Goal: Task Accomplishment & Management: Manage account settings

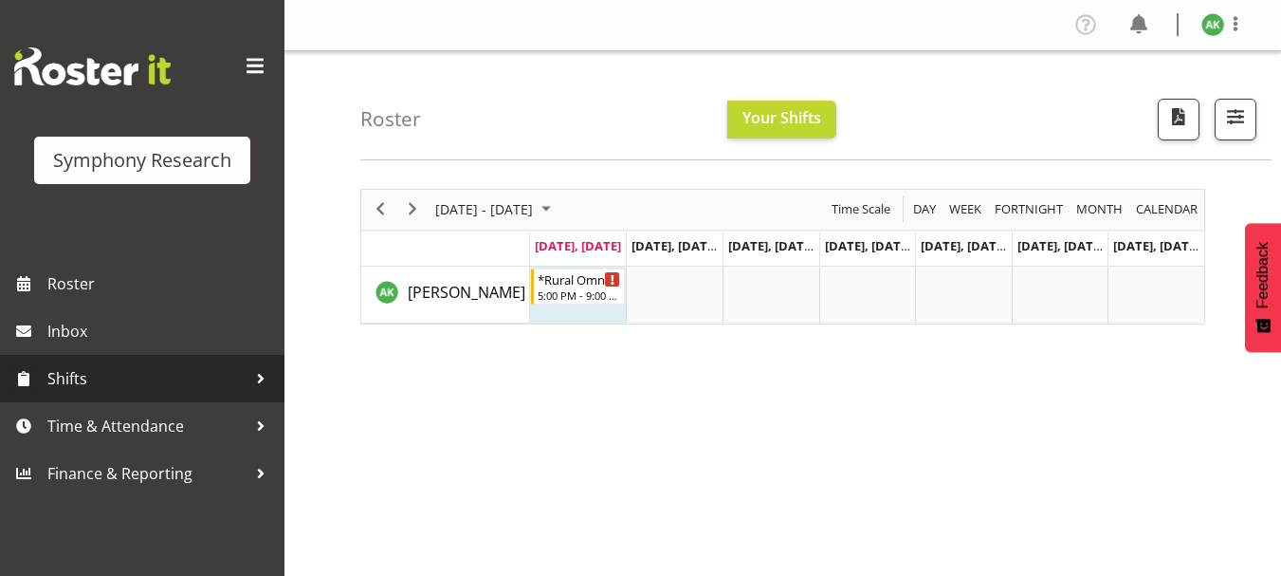
click at [143, 389] on span "Shifts" at bounding box center [146, 378] width 199 height 28
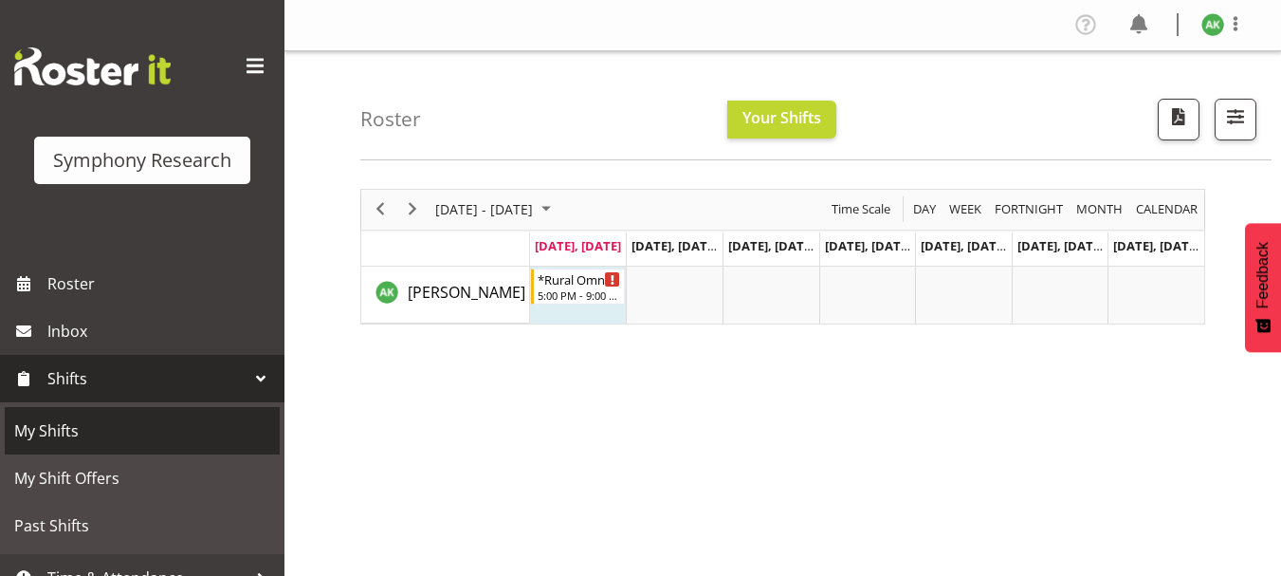
click at [75, 437] on span "My Shifts" at bounding box center [142, 430] width 256 height 28
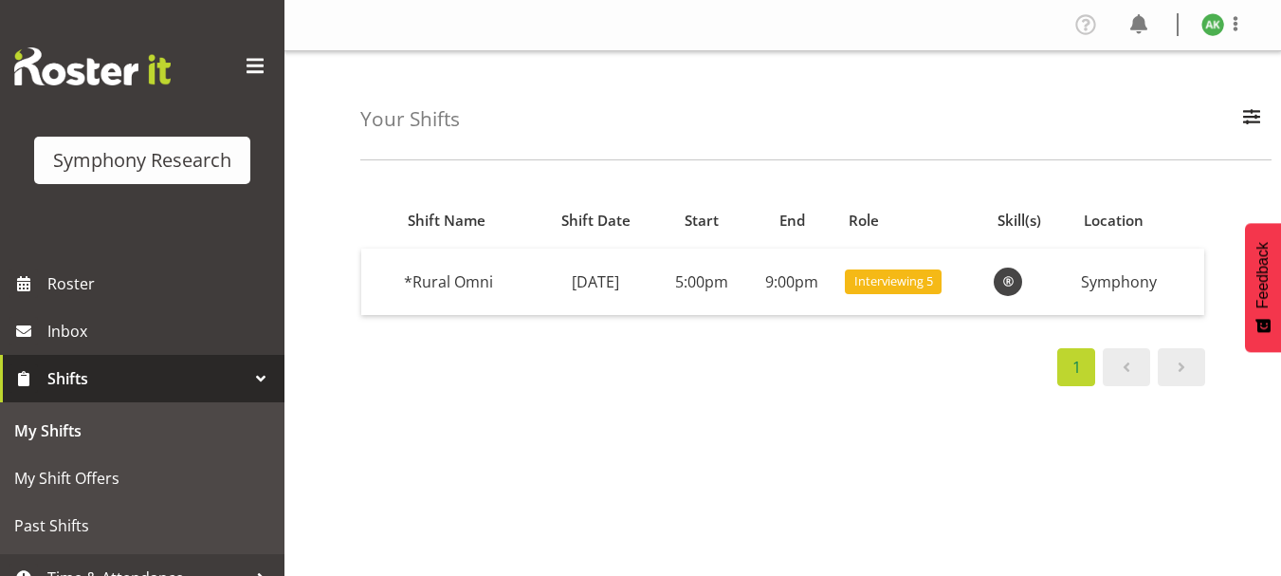
scroll to position [73, 0]
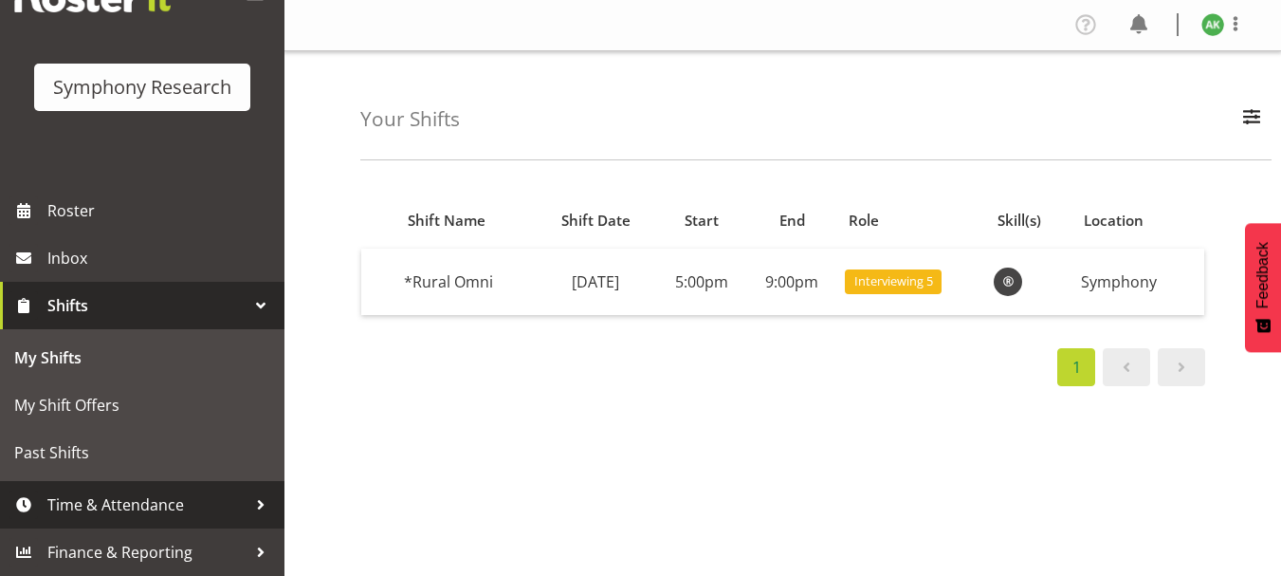
click at [129, 507] on span "Time & Attendance" at bounding box center [146, 504] width 199 height 28
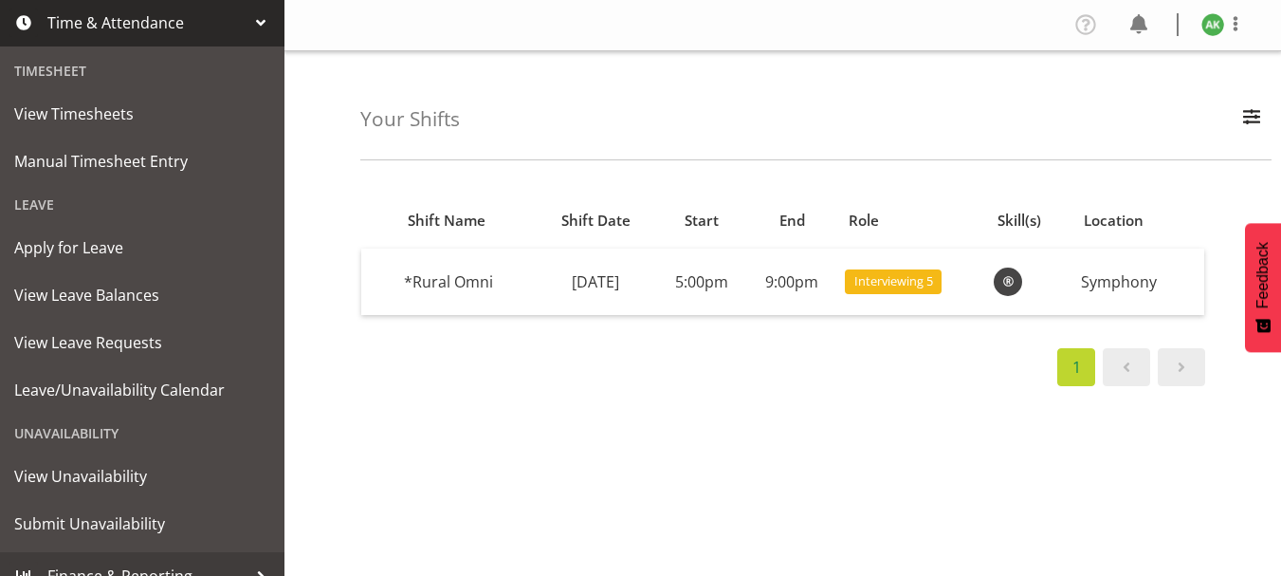
scroll to position [427, 0]
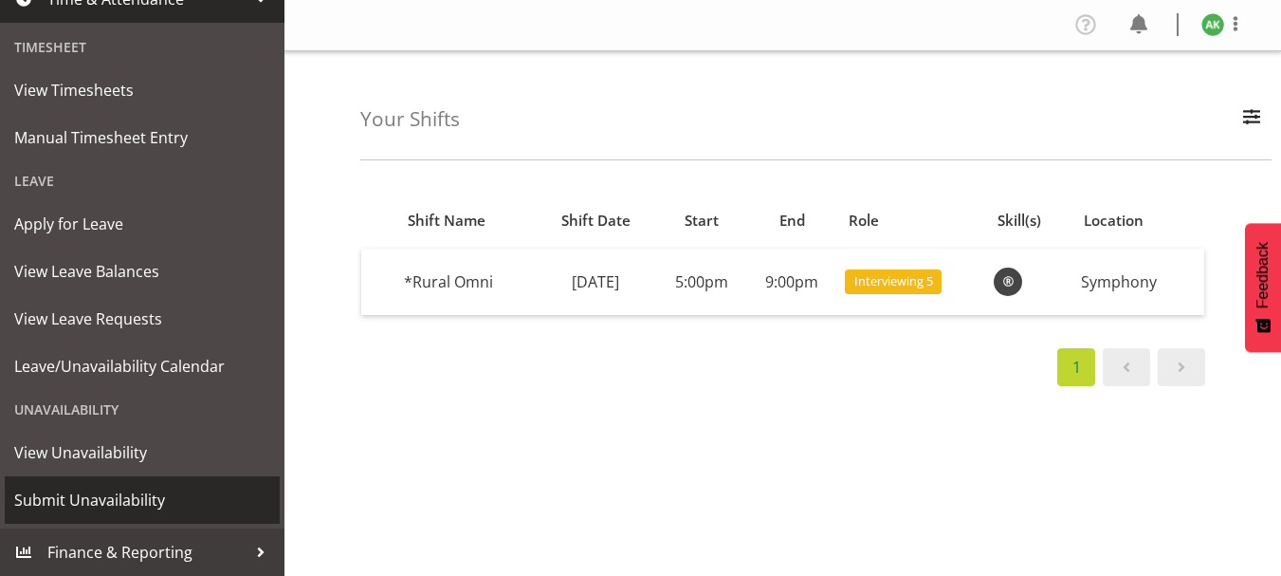
click at [135, 503] on span "Submit Unavailability" at bounding box center [142, 500] width 256 height 28
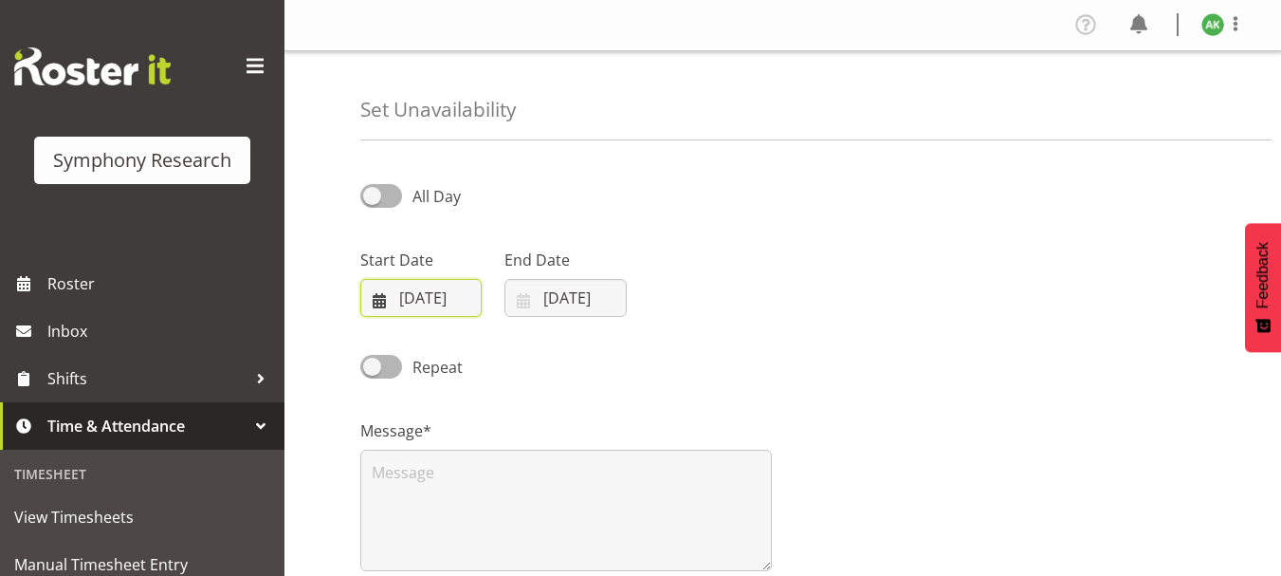
click at [413, 294] on input "25/08/2025" at bounding box center [420, 298] width 121 height 38
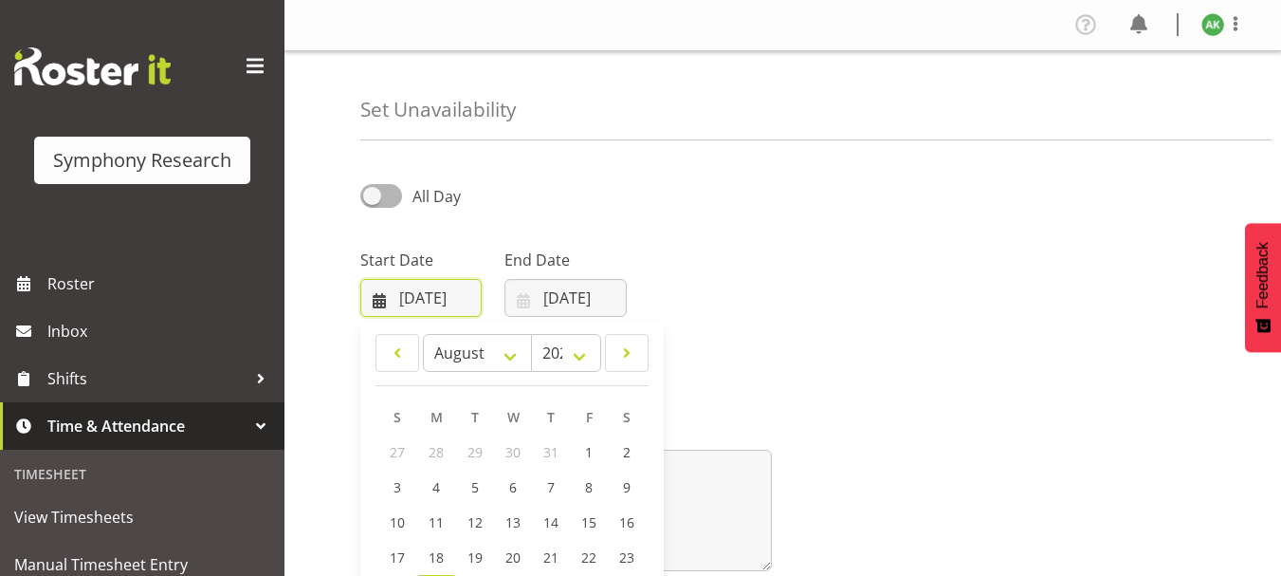
click at [413, 294] on input "25/08/2025" at bounding box center [420, 298] width 121 height 38
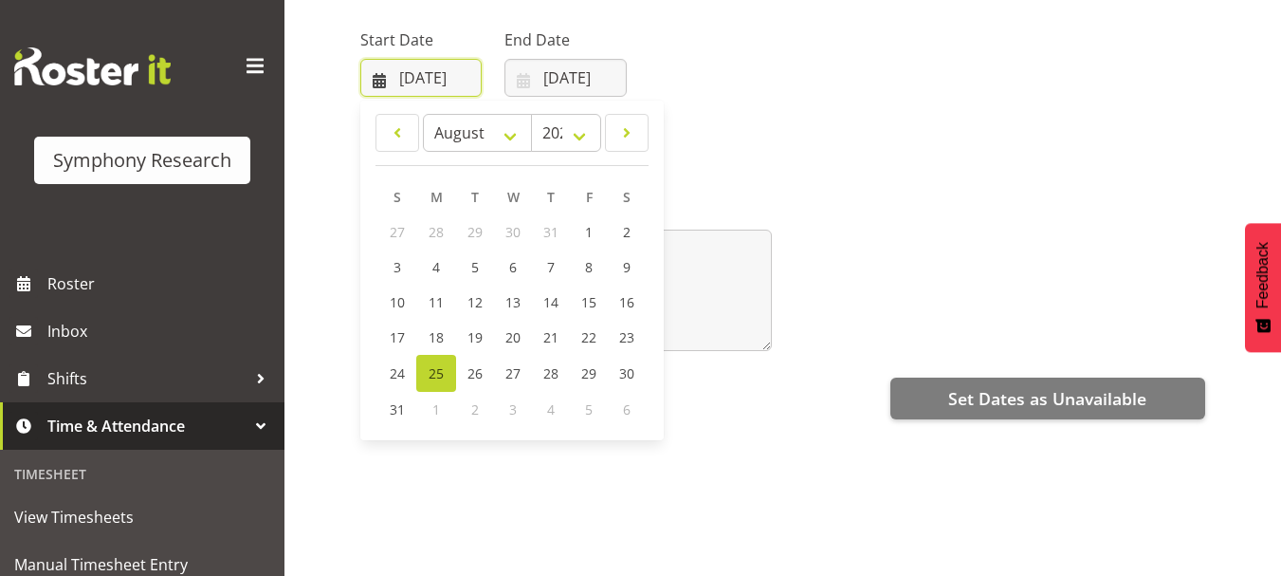
scroll to position [228, 0]
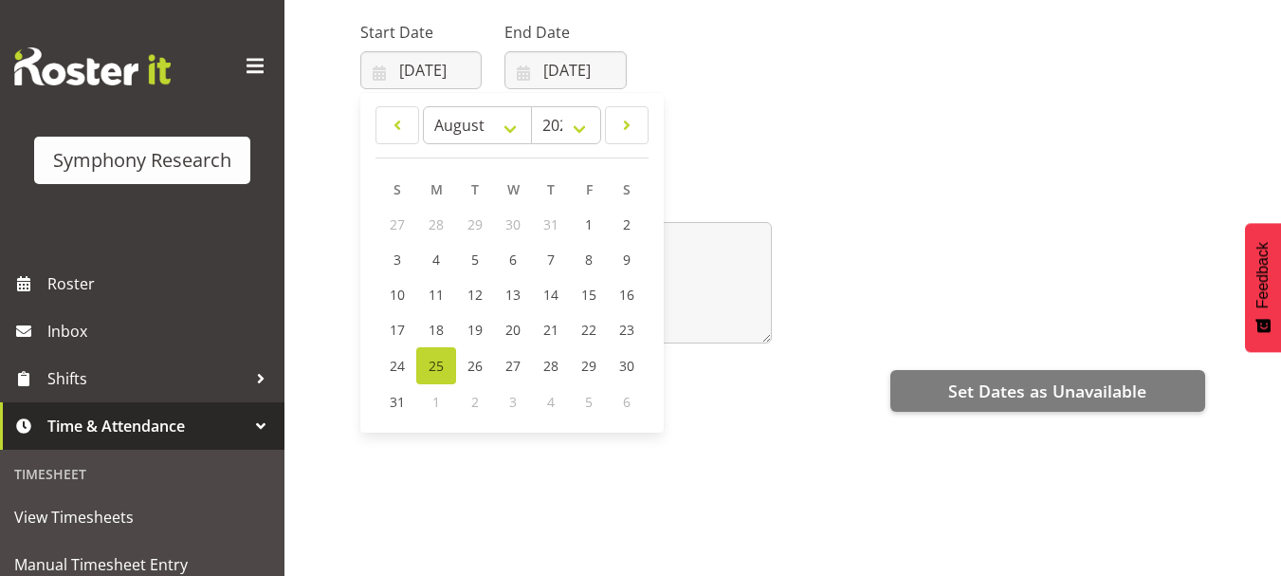
click at [512, 403] on span "3" at bounding box center [513, 402] width 8 height 18
click at [513, 128] on select "January February March April May June July August September October November De…" at bounding box center [477, 125] width 109 height 38
select select "8"
click at [423, 106] on select "January February March April May June July August September October November De…" at bounding box center [477, 125] width 109 height 38
click at [511, 229] on span "3" at bounding box center [512, 224] width 8 height 18
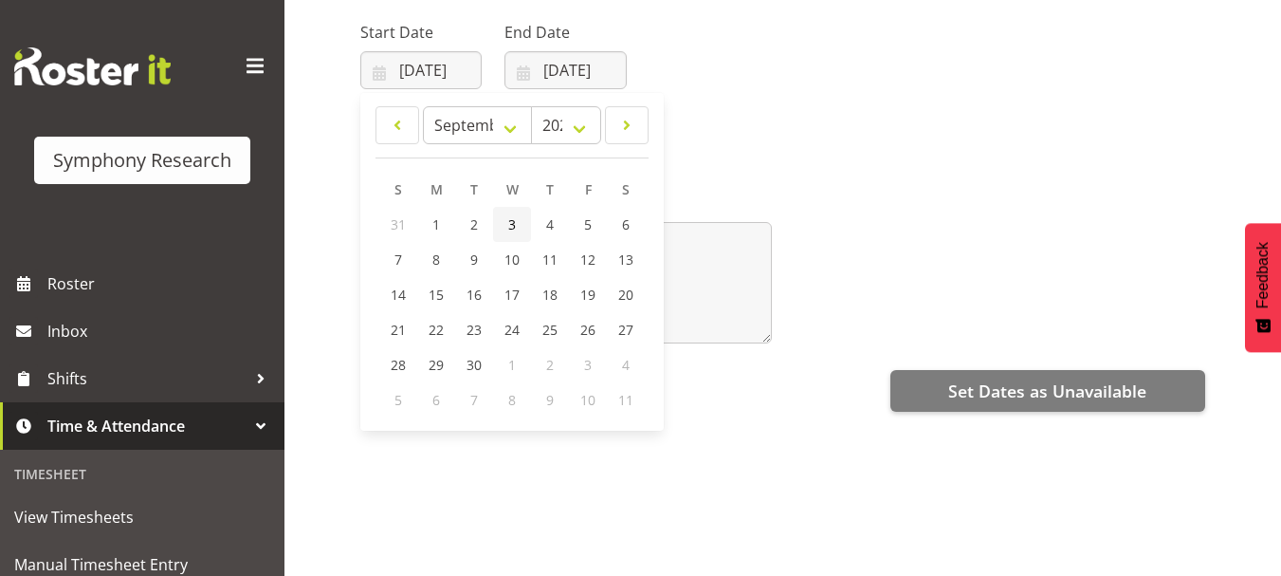
type input "03/09/2025"
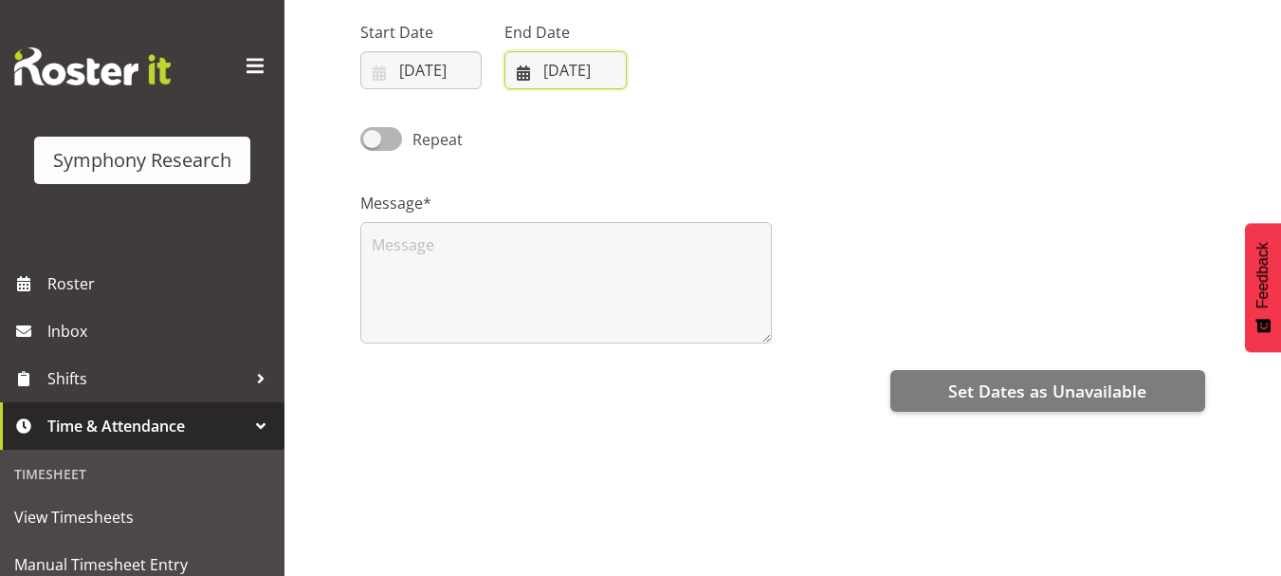
click at [593, 74] on input "25/08/2025" at bounding box center [565, 70] width 121 height 38
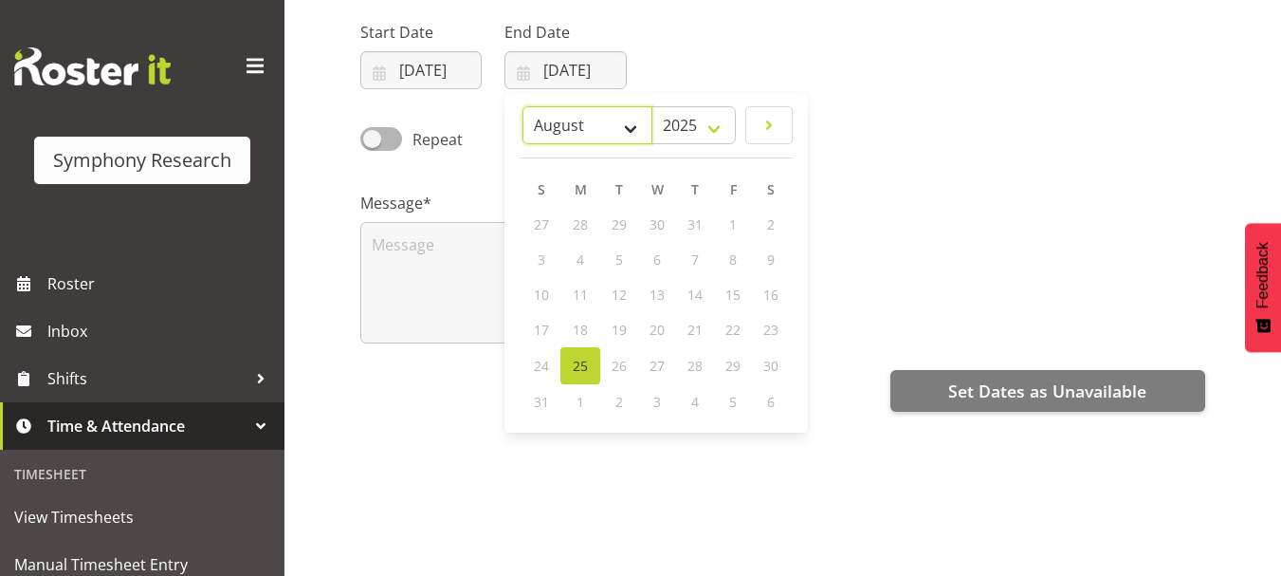
click at [628, 128] on select "January February March April May June July August September October November De…" at bounding box center [588, 125] width 130 height 38
select select "8"
click at [523, 106] on select "January February March April May June July August September October November De…" at bounding box center [588, 125] width 130 height 38
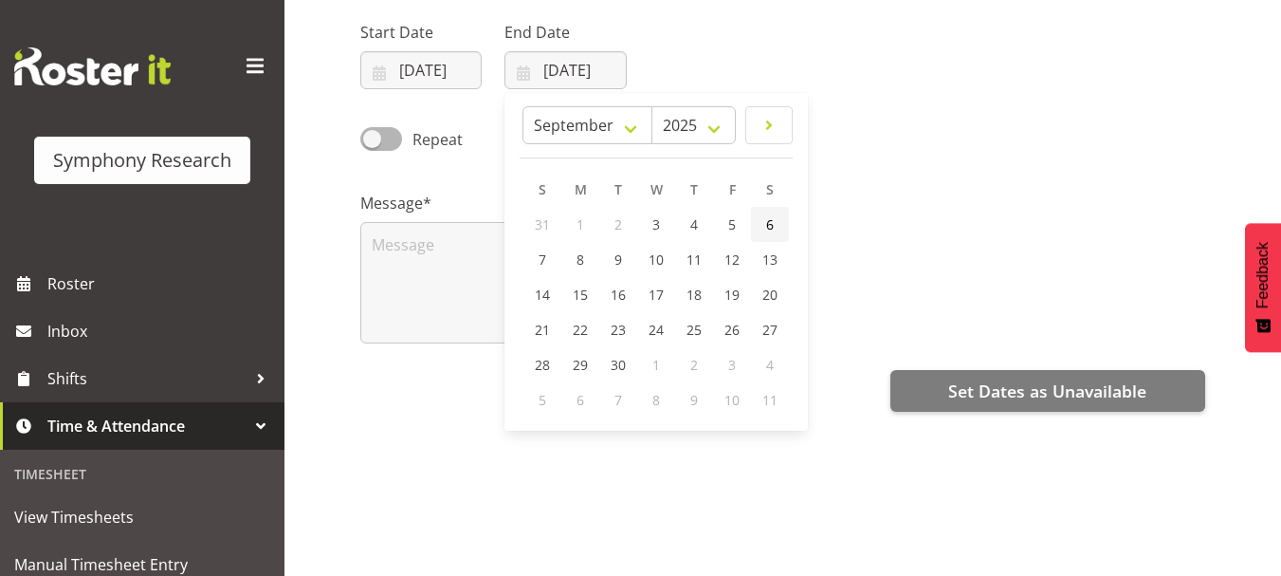
click at [770, 229] on span "6" at bounding box center [770, 224] width 8 height 18
type input "06/09/2025"
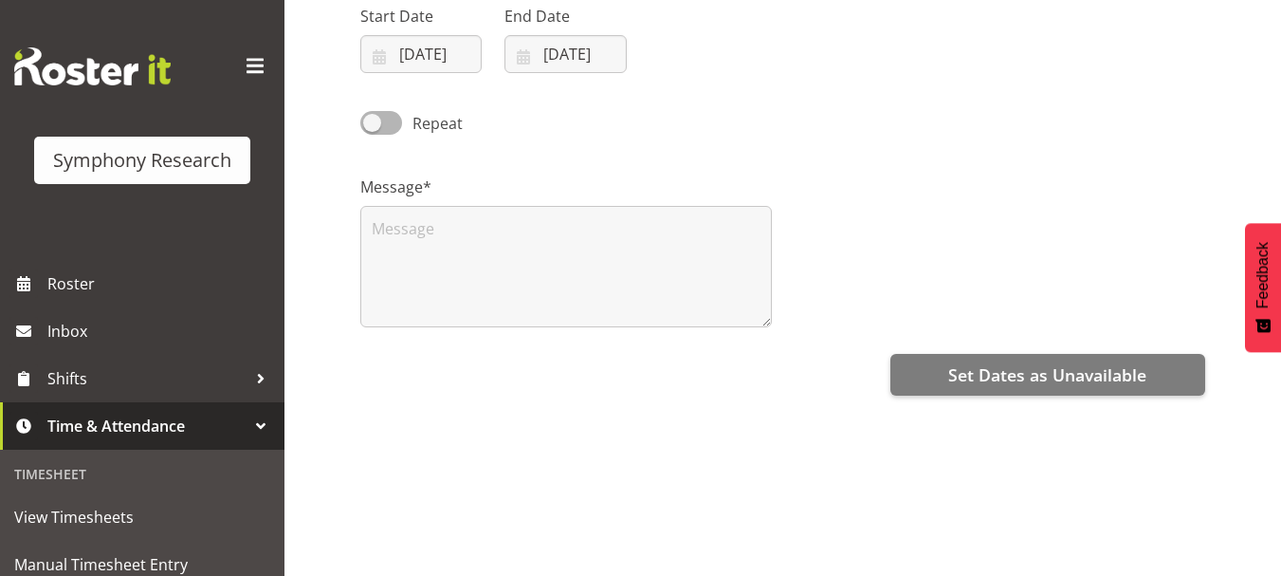
scroll to position [242, 0]
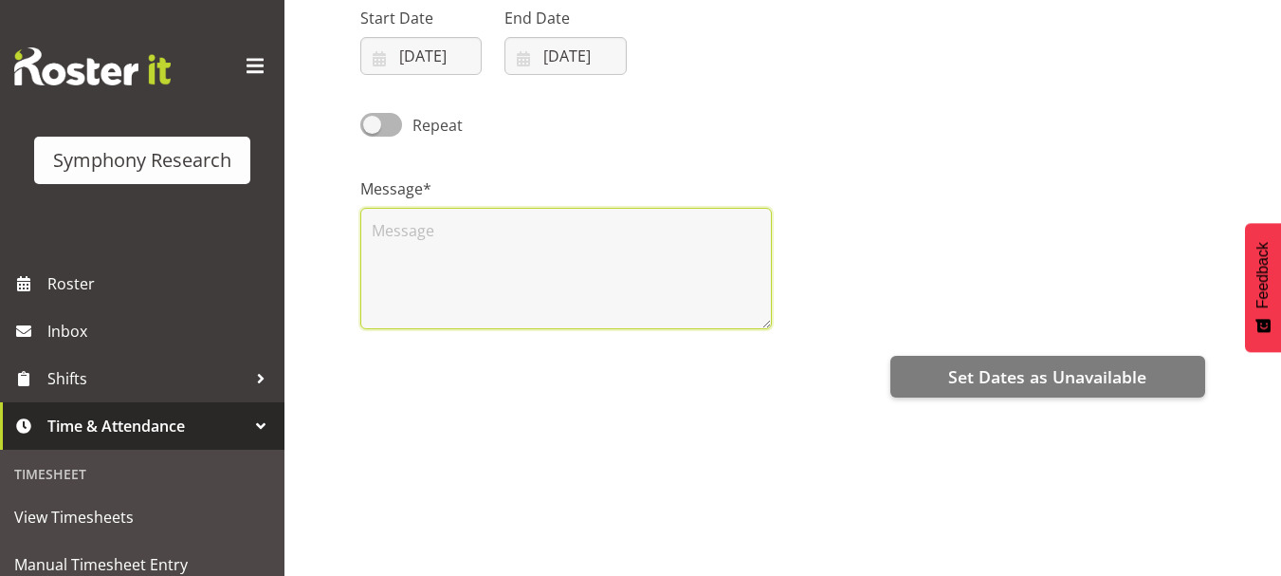
click at [417, 226] on textarea at bounding box center [566, 268] width 412 height 121
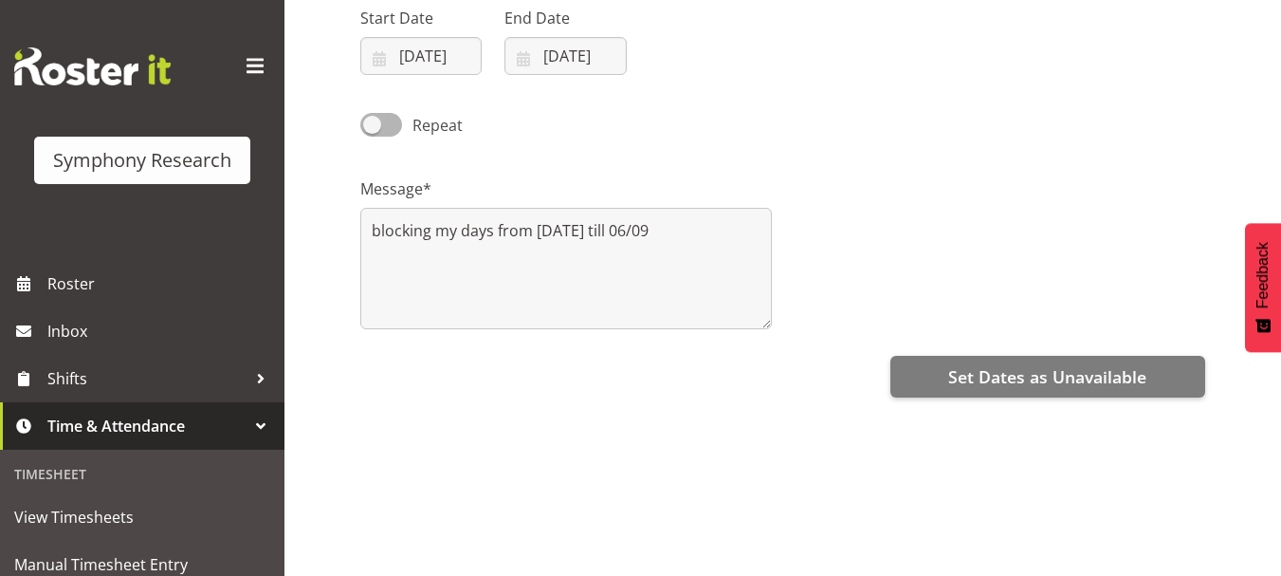
click at [764, 403] on div "All Day Start Date 03/09/2025 January February March April May June July August…" at bounding box center [820, 292] width 921 height 759
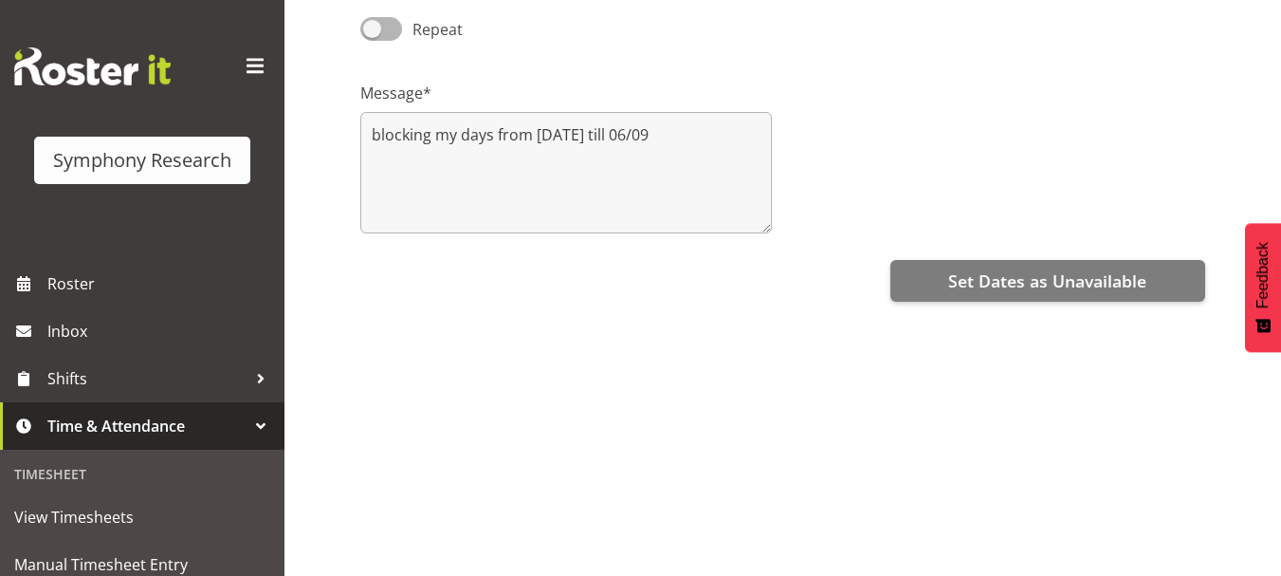
scroll to position [352, 0]
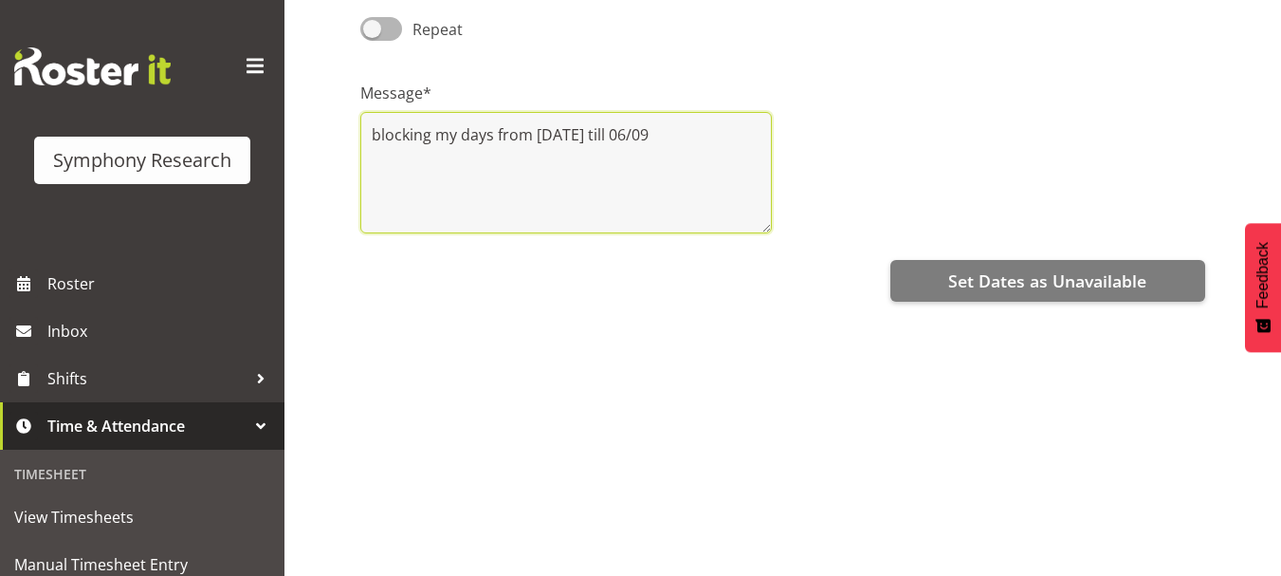
click at [679, 128] on textarea "blocking my days from wed 03/09 till 06/09" at bounding box center [566, 172] width 412 height 121
type textarea "blocking my days from wed 03/09 till 06/09, thanks"
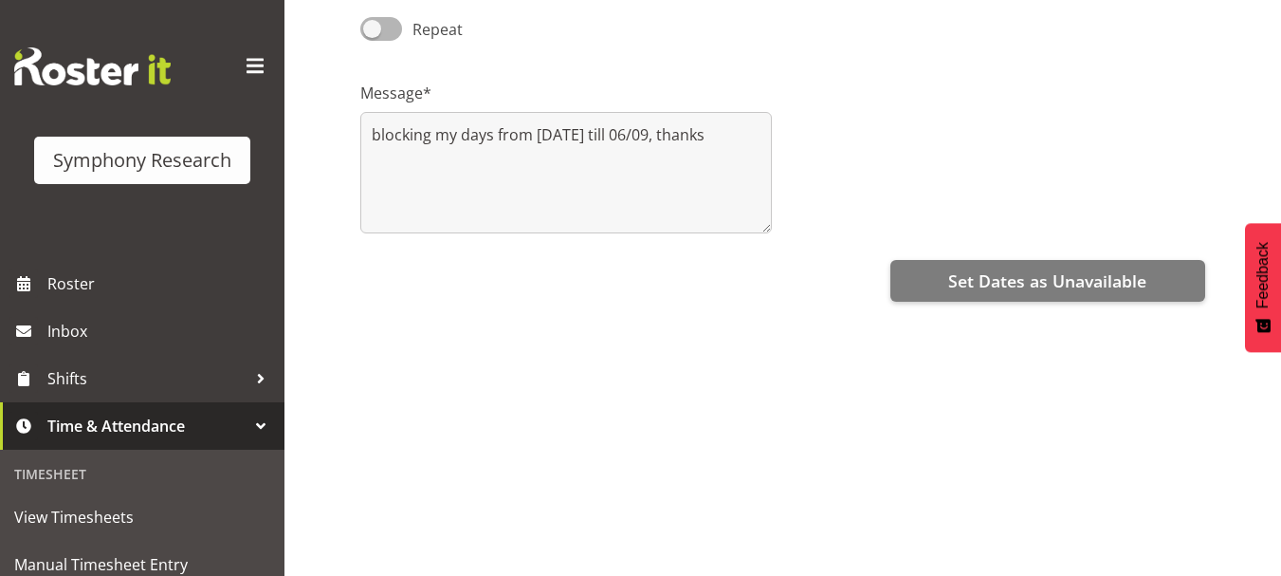
click at [725, 285] on div "Set Dates as Unavailable" at bounding box center [782, 279] width 845 height 46
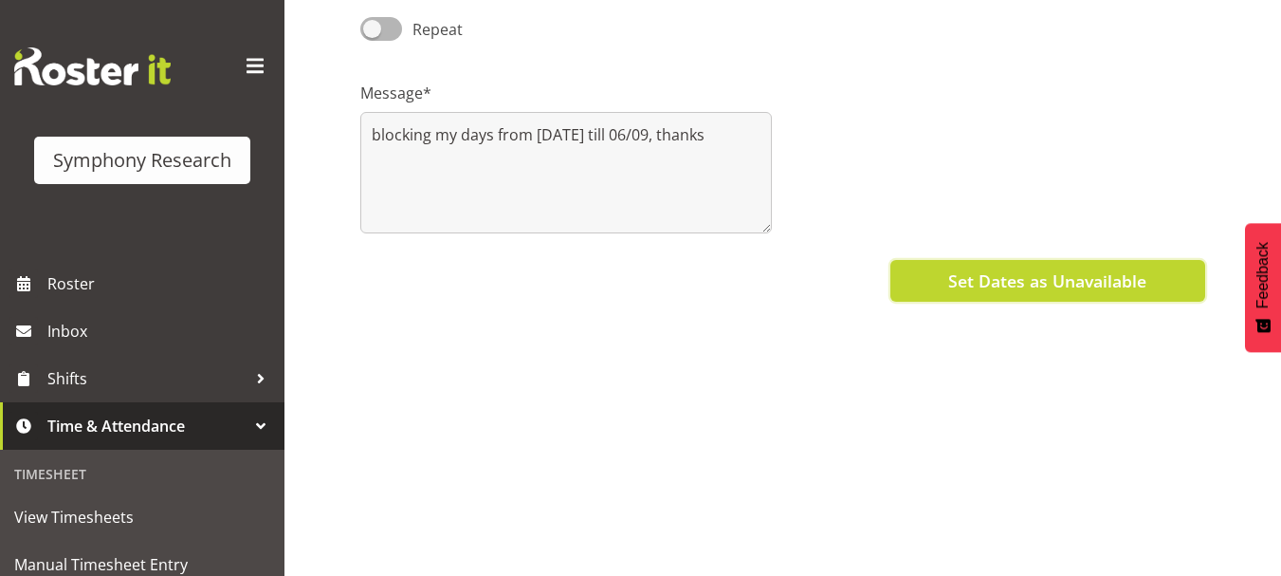
click at [1028, 272] on span "Set Dates as Unavailable" at bounding box center [1047, 280] width 198 height 25
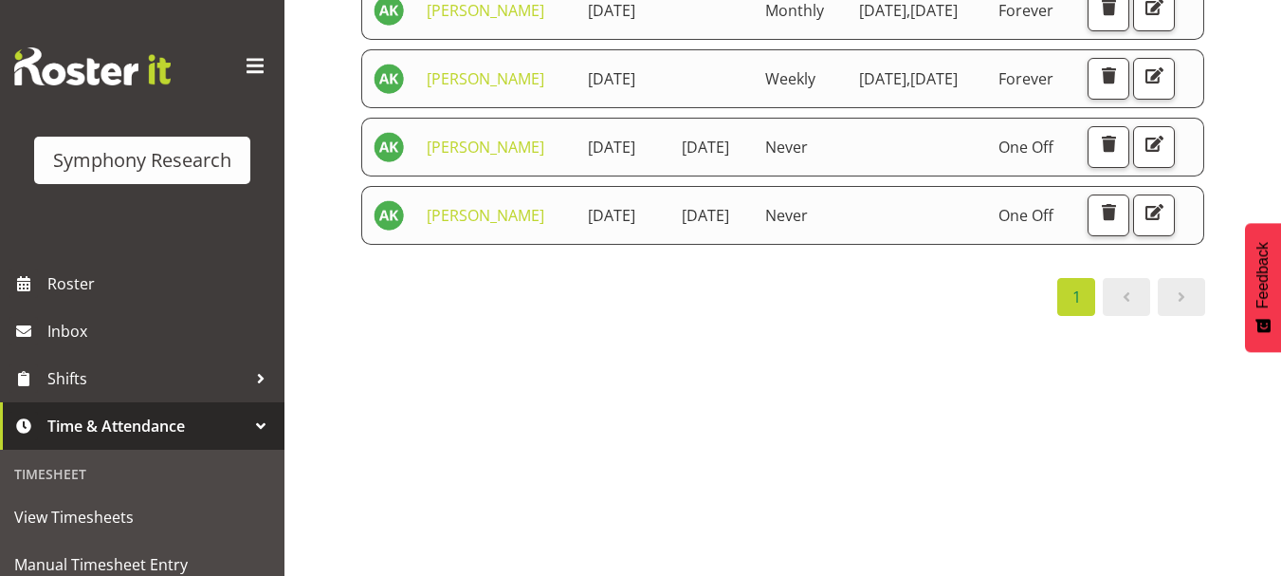
scroll to position [272, 0]
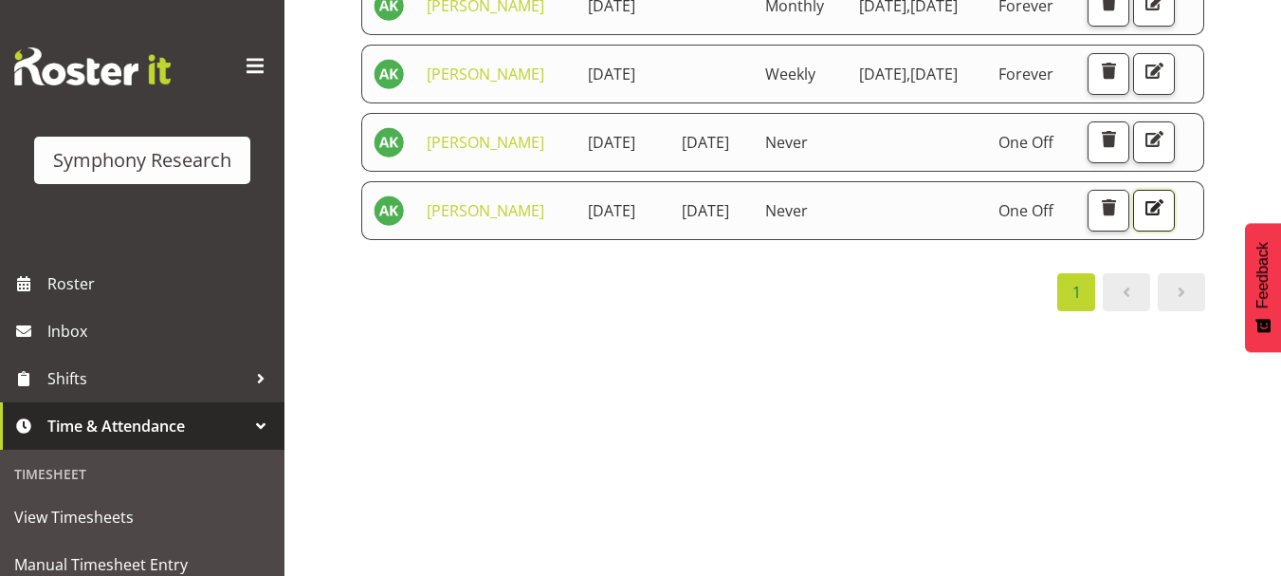
click at [1142, 220] on span "button" at bounding box center [1154, 207] width 25 height 25
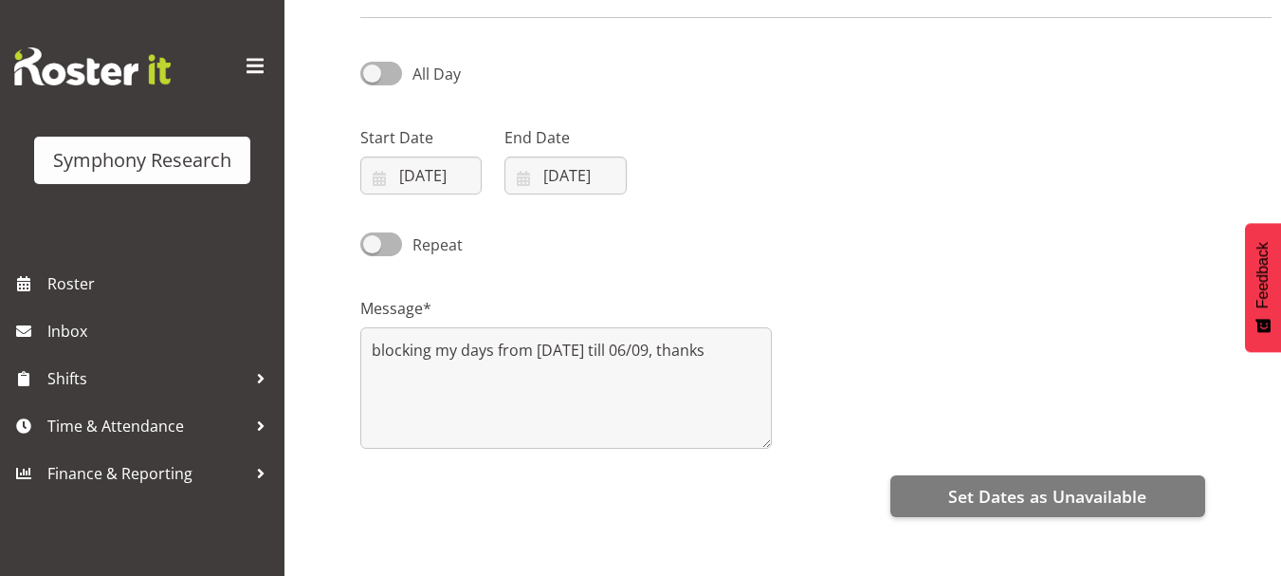
scroll to position [114, 0]
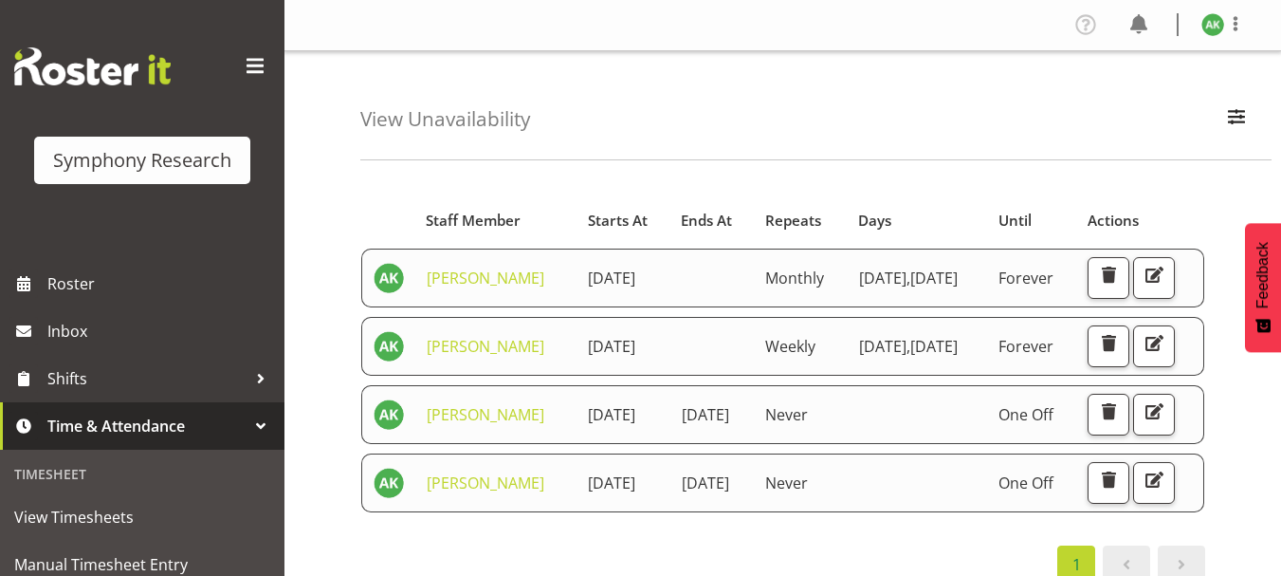
scroll to position [272, 0]
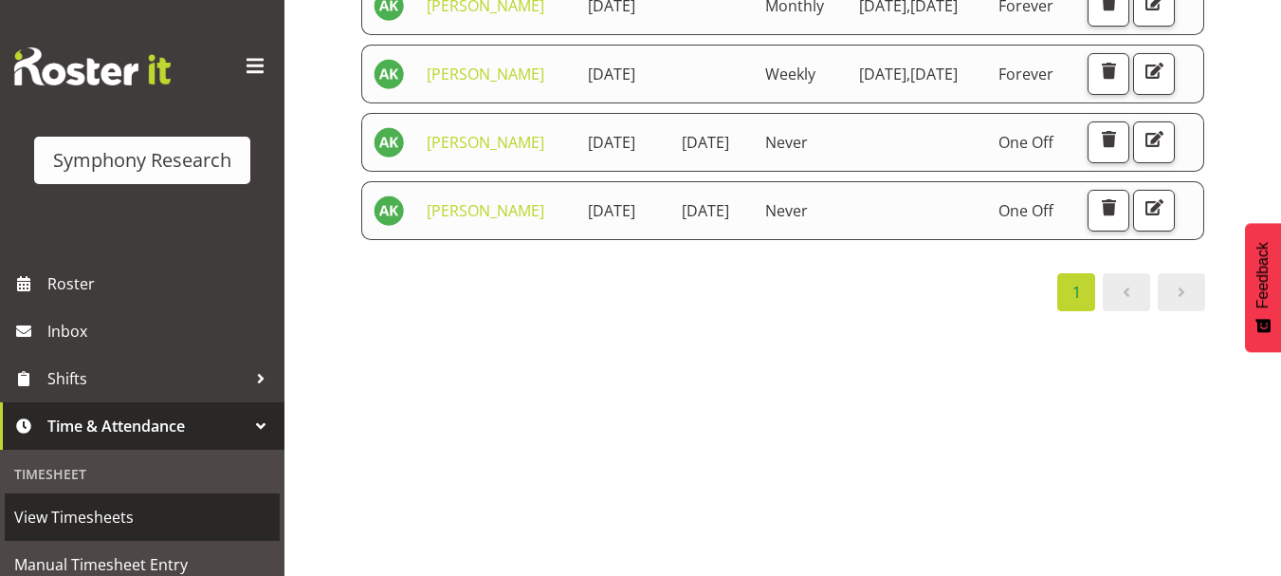
drag, startPoint x: 56, startPoint y: 470, endPoint x: 83, endPoint y: 523, distance: 59.4
click at [83, 523] on span "View Timesheets" at bounding box center [142, 517] width 256 height 28
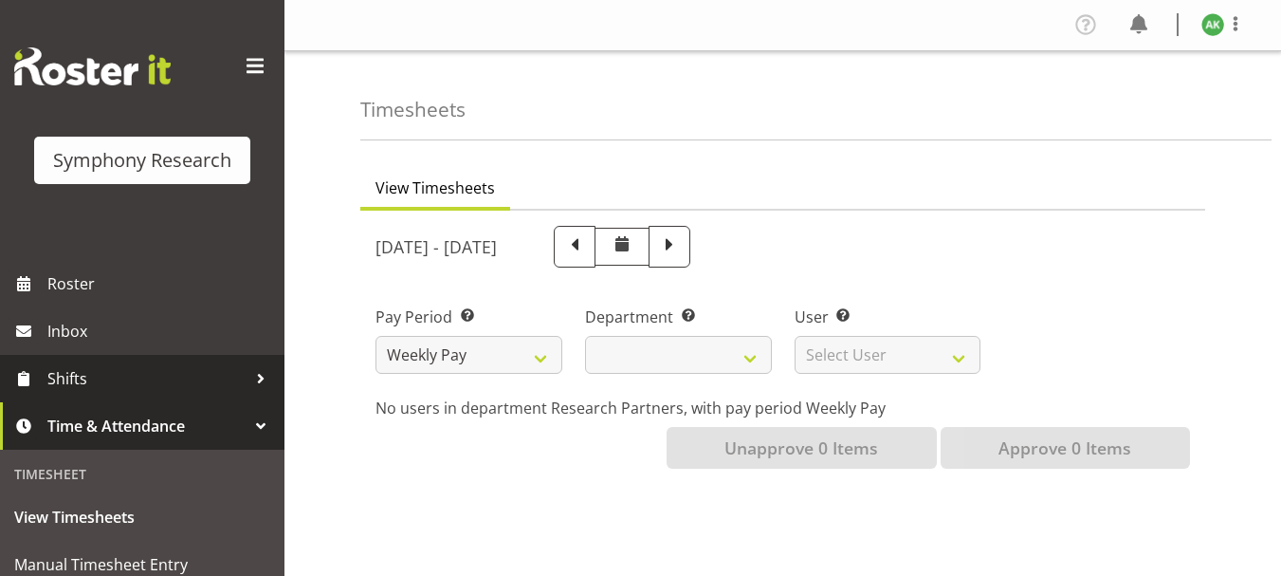
select select
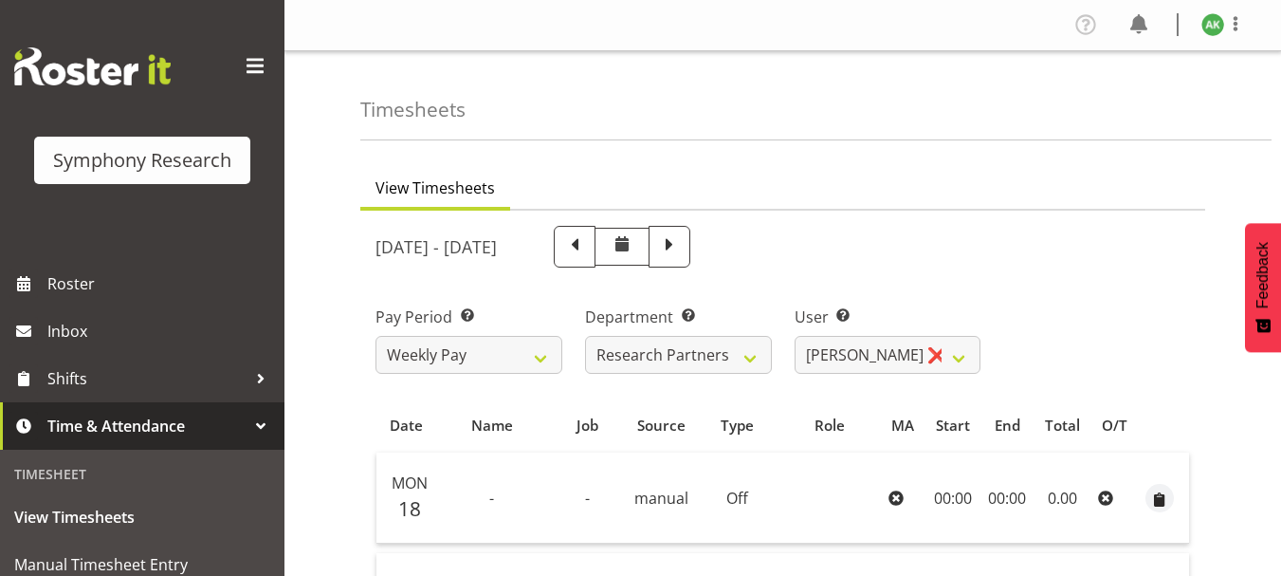
click at [1092, 231] on div "August 18th - August 24th 2025" at bounding box center [782, 246] width 837 height 64
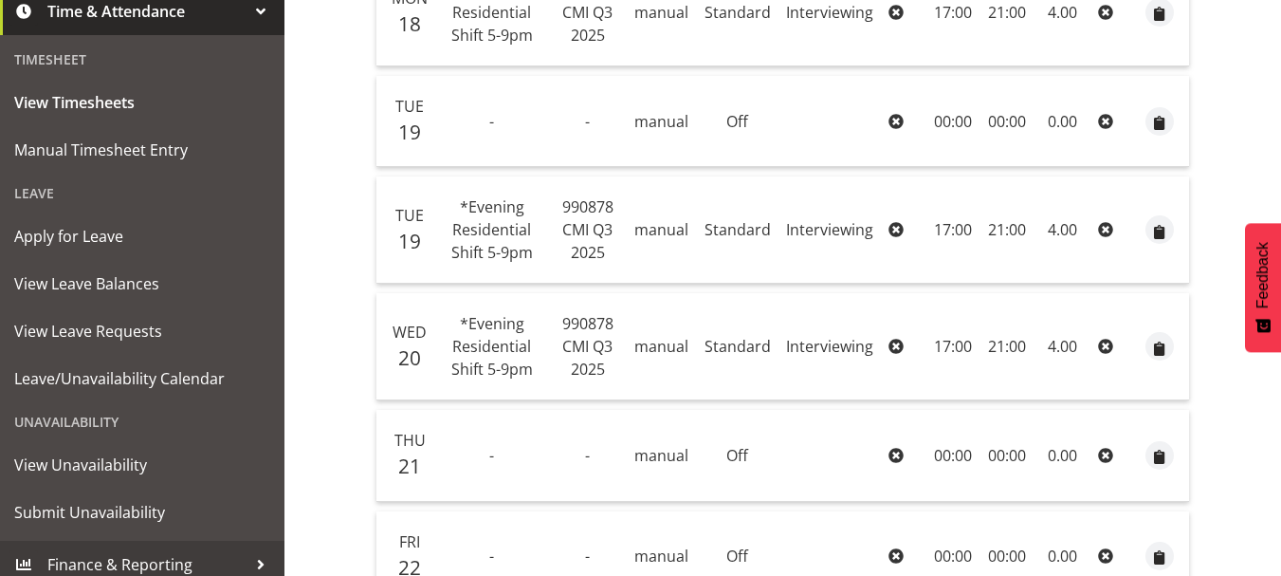
scroll to position [427, 0]
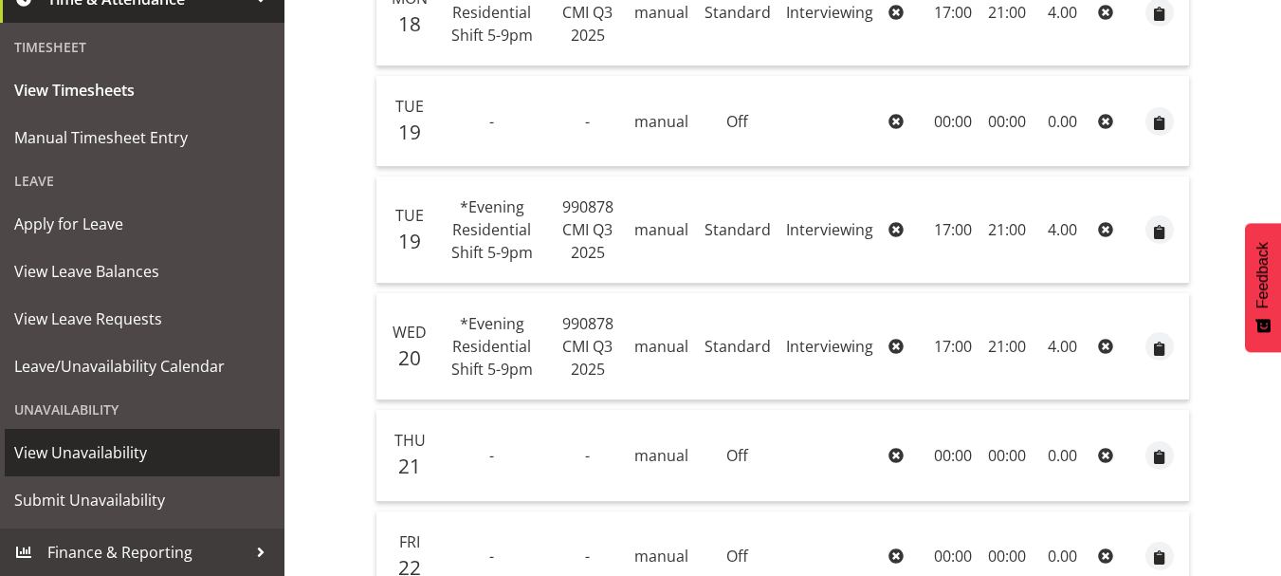
click at [133, 459] on span "View Unavailability" at bounding box center [142, 452] width 256 height 28
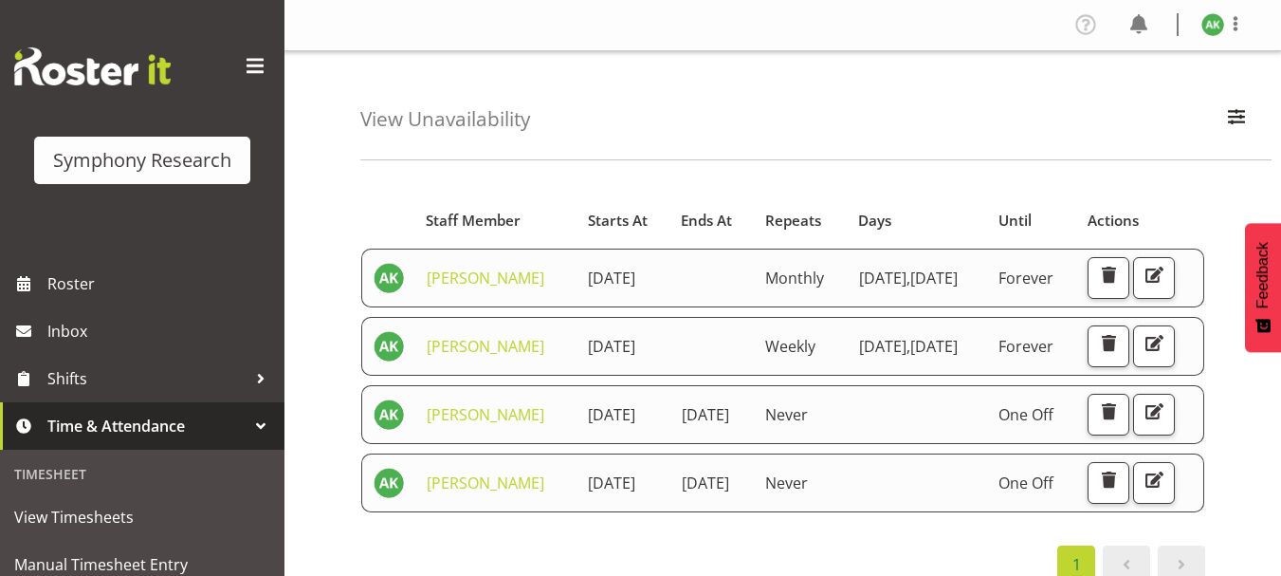
click at [246, 64] on span at bounding box center [255, 66] width 30 height 30
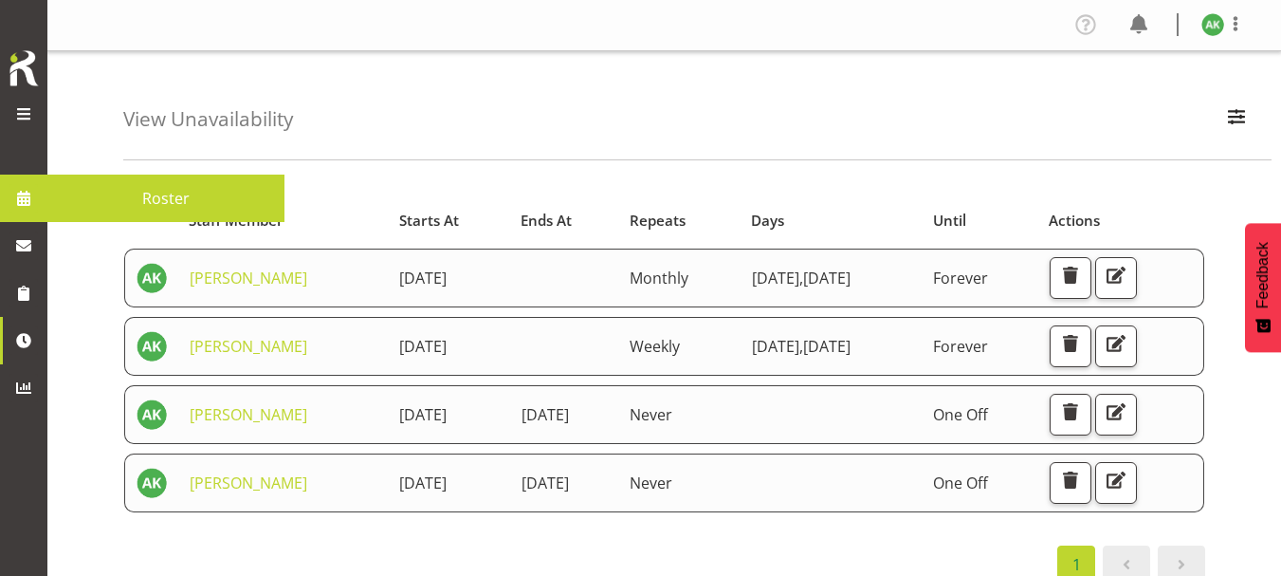
click at [25, 206] on span at bounding box center [23, 198] width 28 height 28
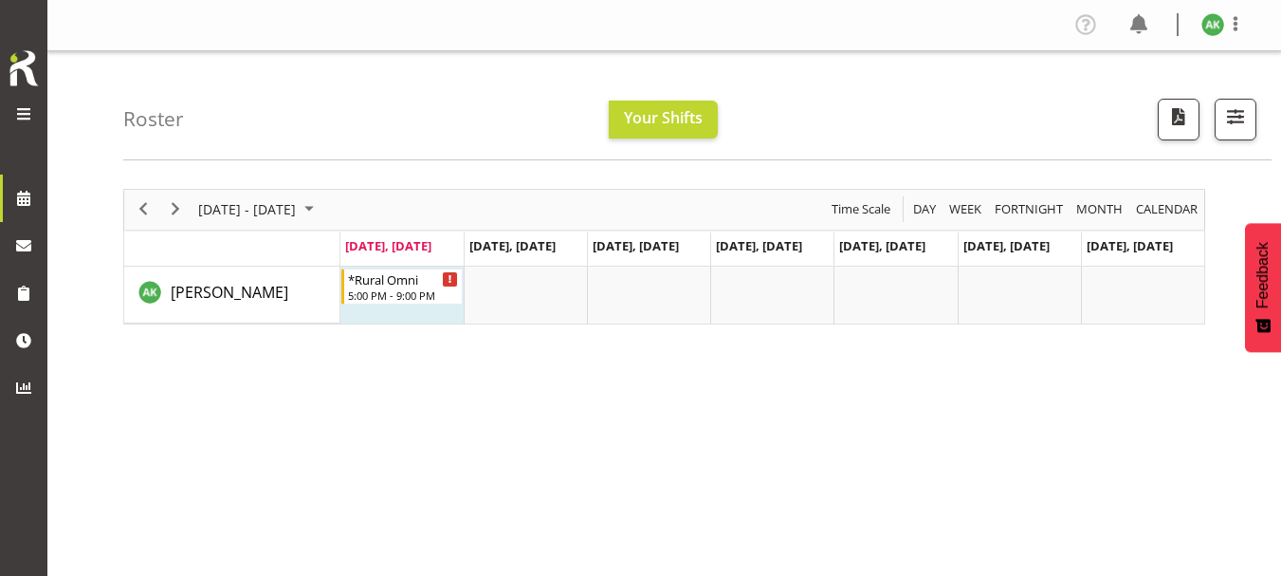
click at [18, 110] on span at bounding box center [23, 113] width 23 height 23
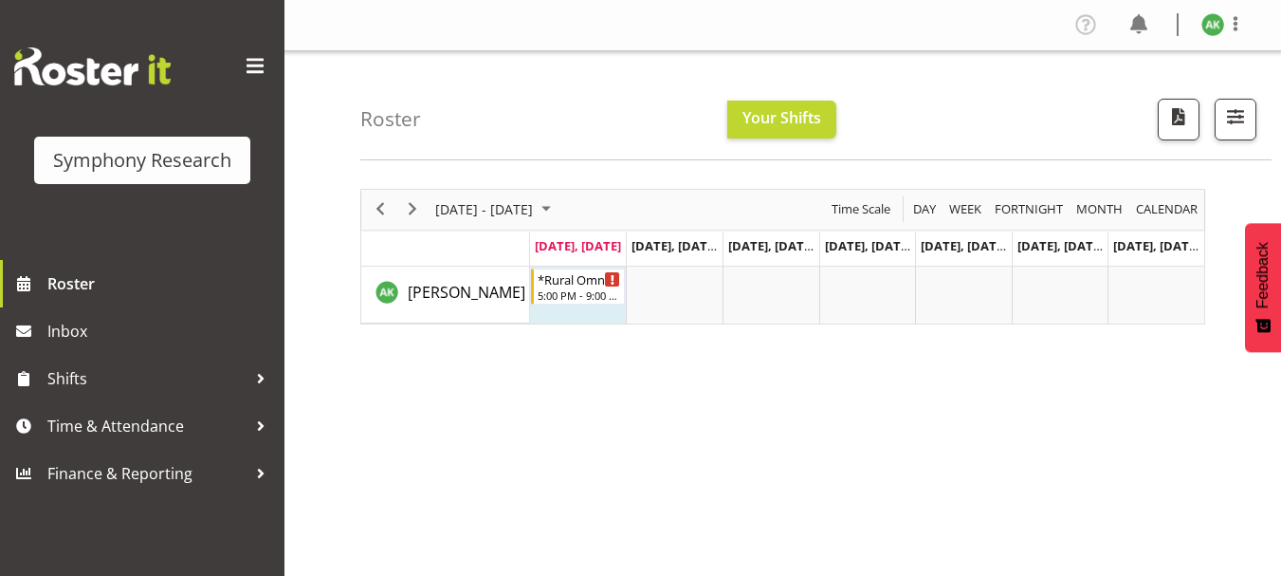
click at [557, 87] on div "Roster Your Shifts All Locations Clear MM Symphony Select All Deselect All All …" at bounding box center [815, 105] width 911 height 109
click at [1234, 31] on span at bounding box center [1235, 23] width 23 height 23
